Goal: Navigation & Orientation: Go to known website

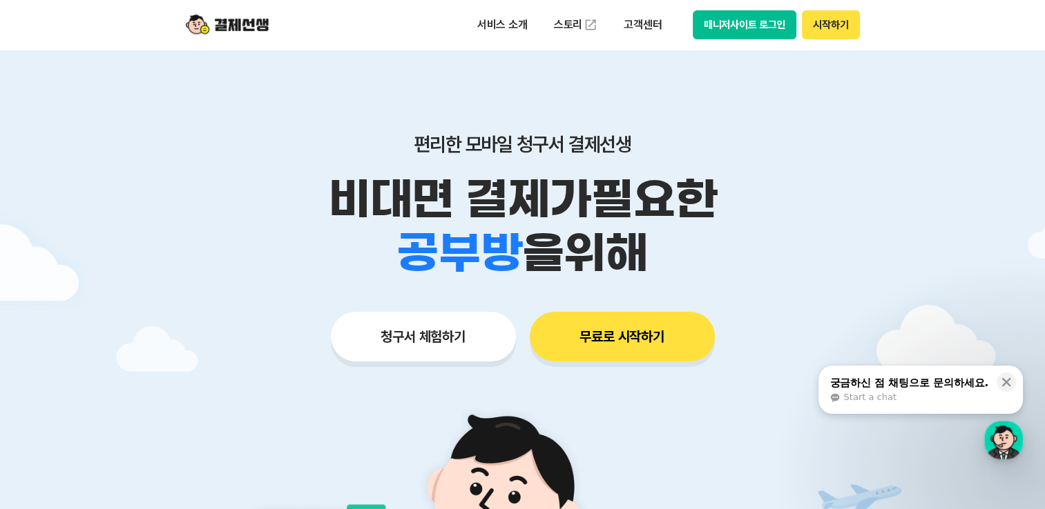
click at [994, 460] on div at bounding box center [522, 414] width 1045 height 728
click at [998, 447] on div "button" at bounding box center [1003, 440] width 39 height 39
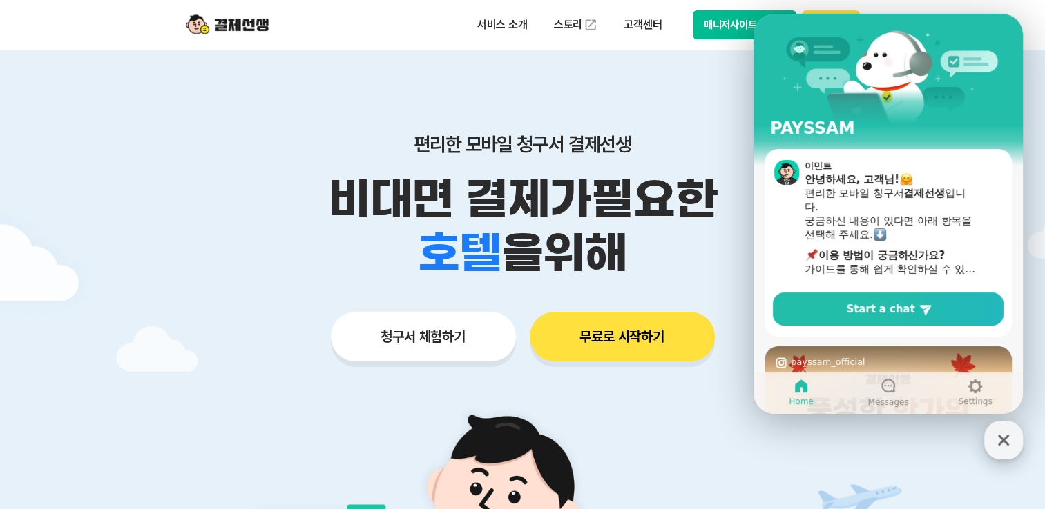
click at [1008, 446] on icon "button" at bounding box center [1003, 440] width 25 height 25
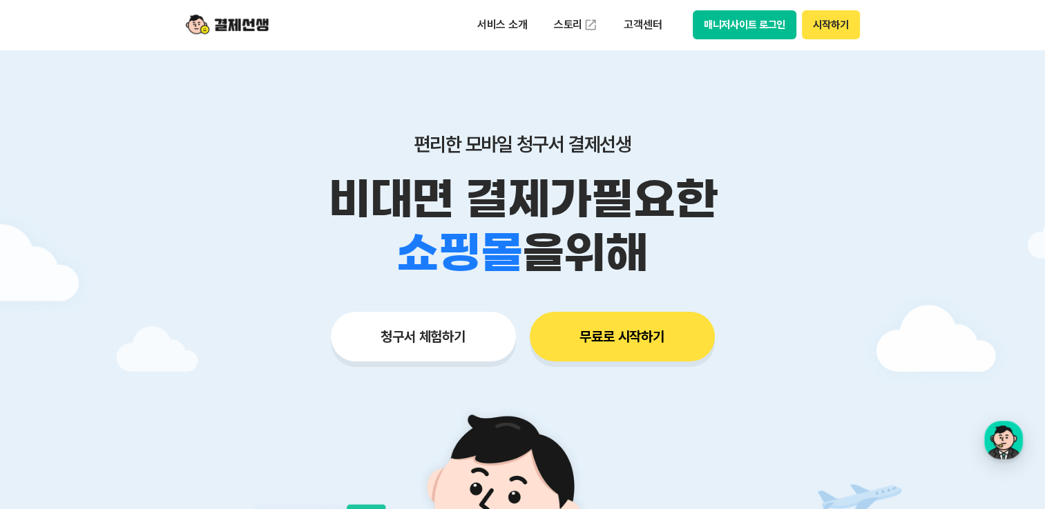
click at [748, 26] on button "매니저사이트 로그인" at bounding box center [744, 24] width 104 height 29
click at [623, 358] on button "무료로 시작하기" at bounding box center [622, 337] width 185 height 50
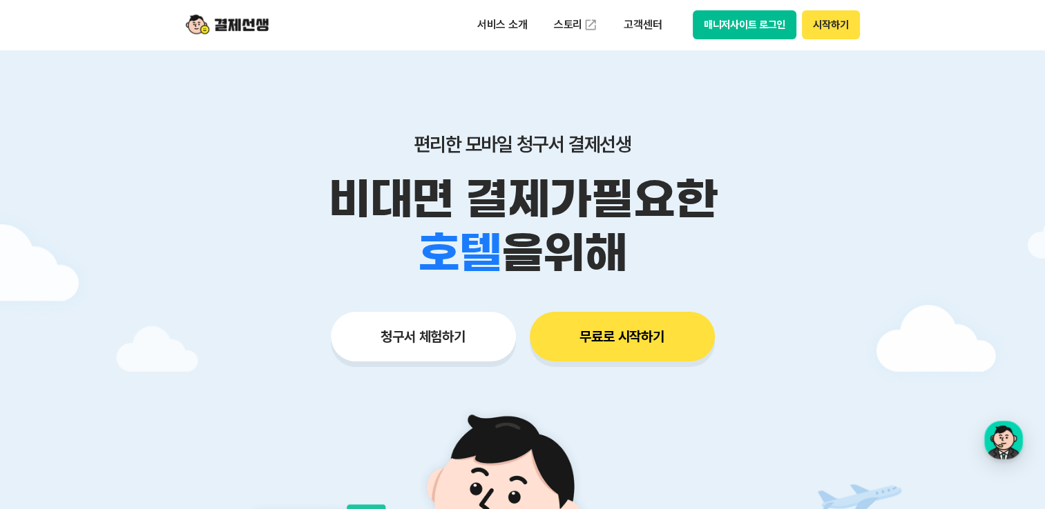
click at [717, 26] on button "매니저사이트 로그인" at bounding box center [744, 24] width 104 height 29
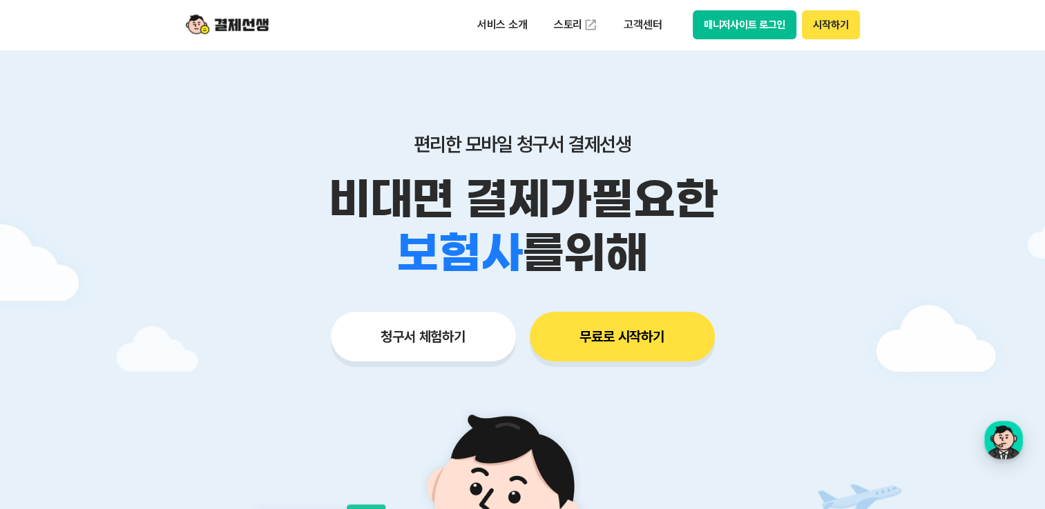
click at [827, 32] on button "시작하기" at bounding box center [830, 24] width 57 height 29
click at [757, 25] on button "매니저사이트 로그인" at bounding box center [744, 24] width 104 height 29
click at [733, 23] on button "매니저사이트 로그인" at bounding box center [744, 24] width 104 height 29
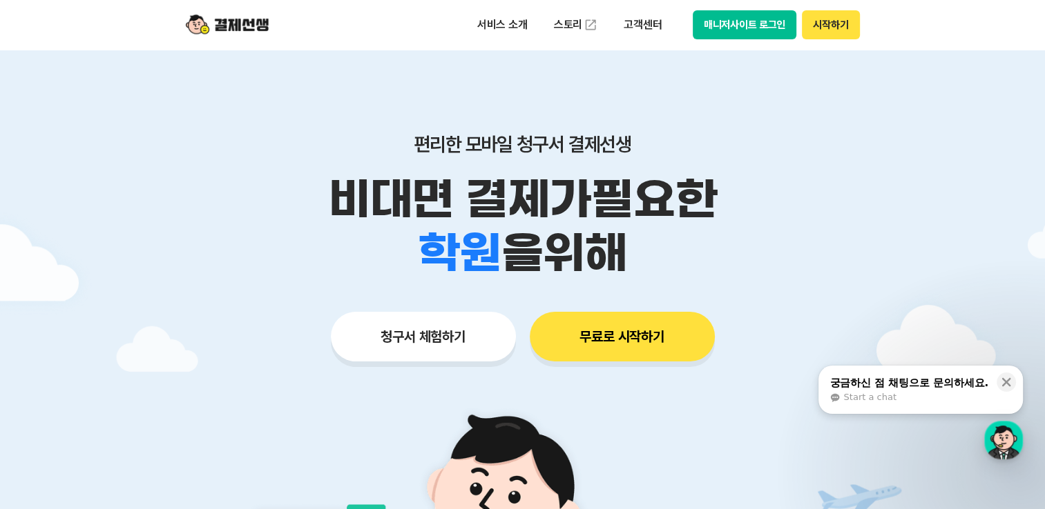
click at [748, 14] on button "매니저사이트 로그인" at bounding box center [744, 24] width 104 height 29
